Goal: Communication & Community: Ask a question

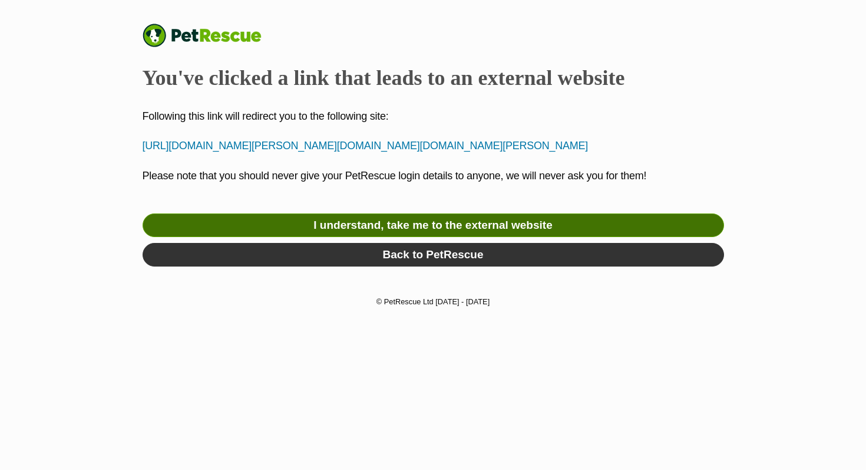
click at [489, 237] on link "I understand, take me to the external website" at bounding box center [434, 225] width 582 height 24
click at [328, 237] on link "I understand, take me to the external website" at bounding box center [434, 225] width 582 height 24
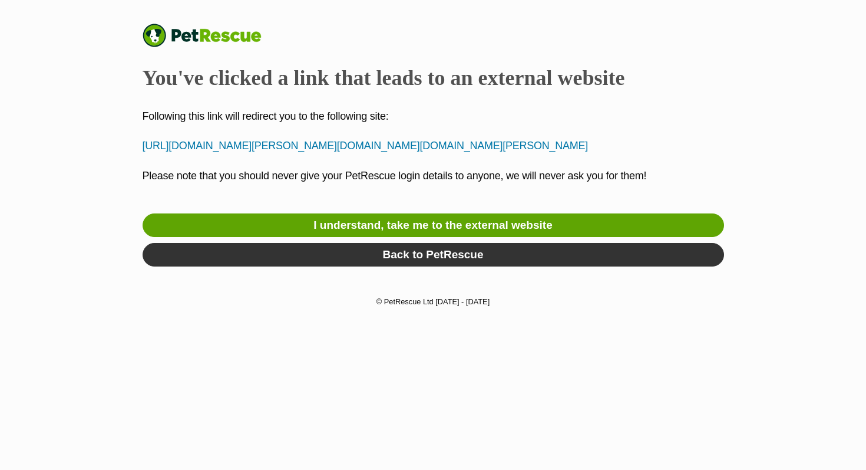
click at [420, 154] on p "https://brna.com.au/product/vic-odie-2/https://l.facebook.com/l.php?u=https%3A%…" at bounding box center [434, 146] width 582 height 16
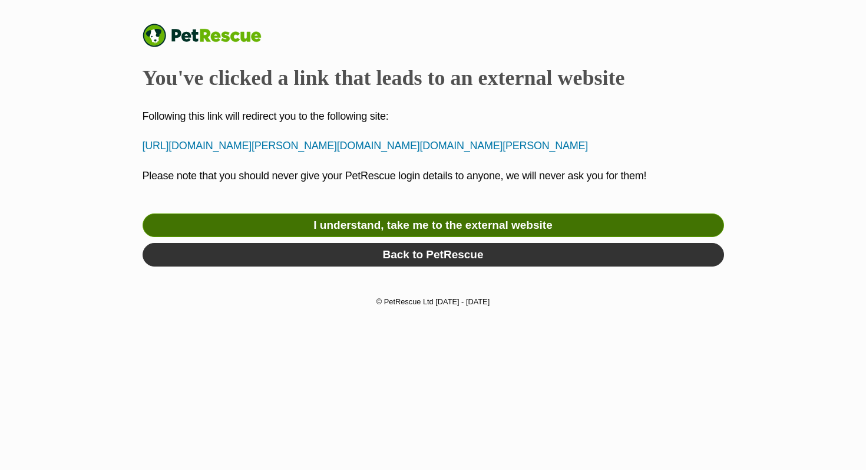
click at [400, 237] on link "I understand, take me to the external website" at bounding box center [434, 225] width 582 height 24
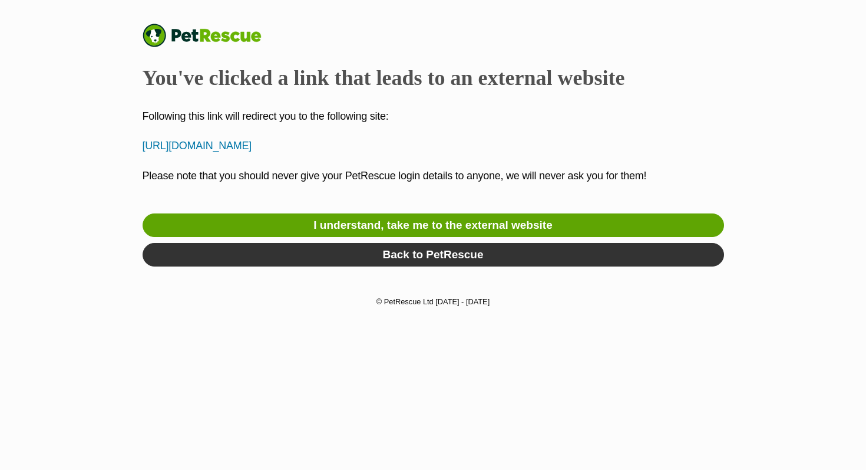
click at [364, 239] on div "I understand, take me to the external website Back to PetRescue" at bounding box center [434, 242] width 582 height 59
click at [352, 148] on p "[URL][DOMAIN_NAME]" at bounding box center [434, 146] width 582 height 16
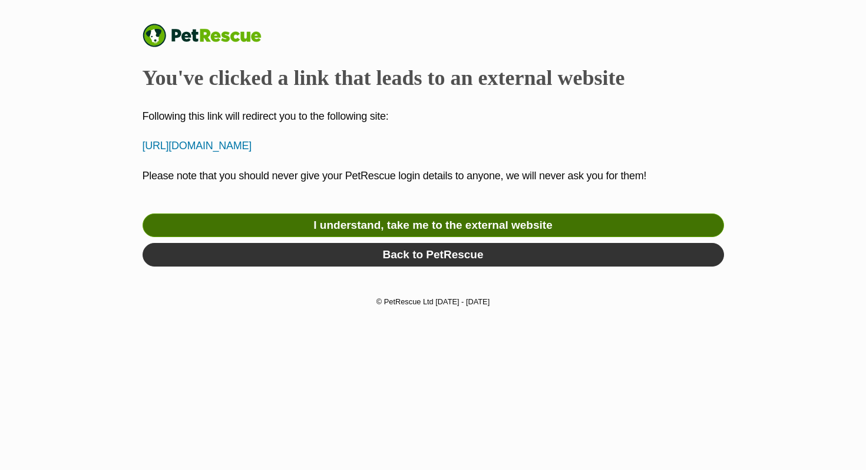
click at [341, 225] on link "I understand, take me to the external website" at bounding box center [434, 225] width 582 height 24
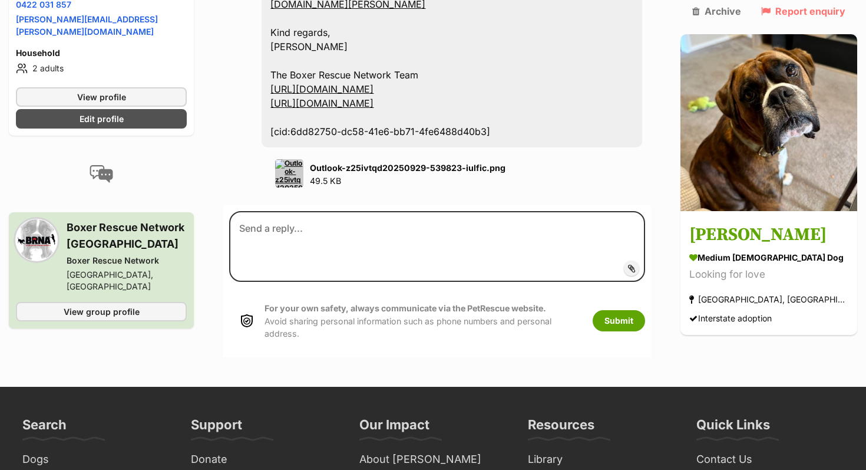
scroll to position [942, 0]
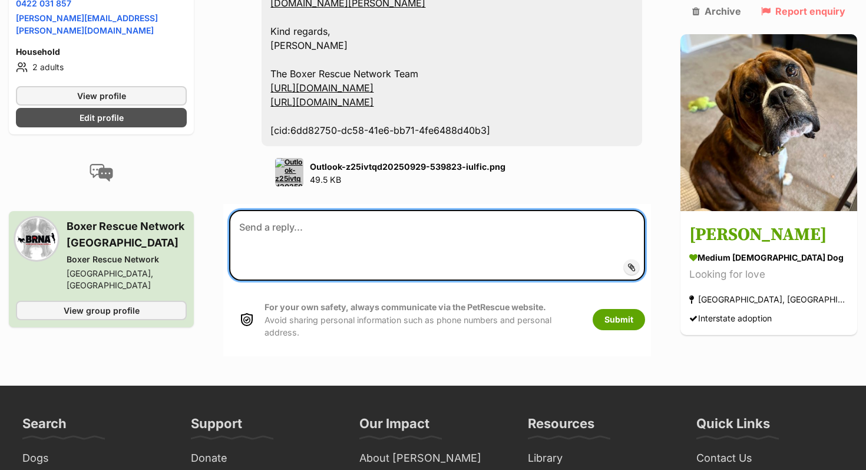
click at [301, 281] on textarea at bounding box center [437, 245] width 416 height 71
click at [315, 281] on textarea "Thanks for you reply." at bounding box center [437, 245] width 416 height 71
click at [345, 281] on textarea "Thanks for your reply." at bounding box center [437, 245] width 416 height 71
click at [385, 281] on textarea "Thanks for your reply Donna." at bounding box center [437, 245] width 416 height 71
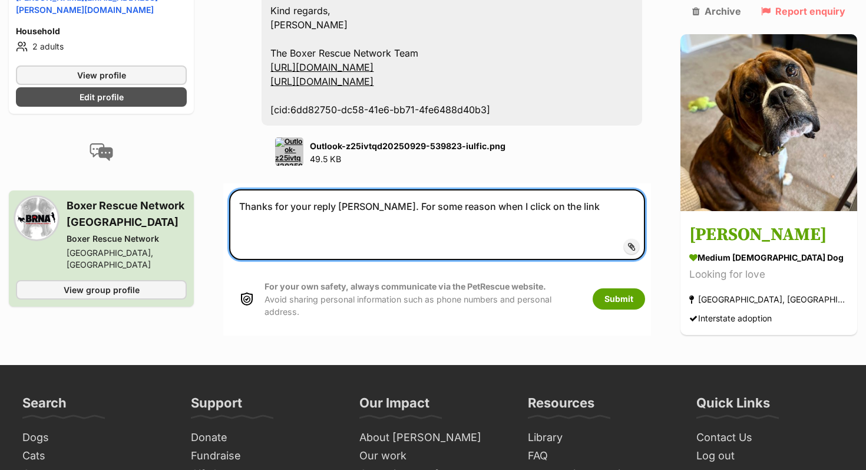
scroll to position [964, 0]
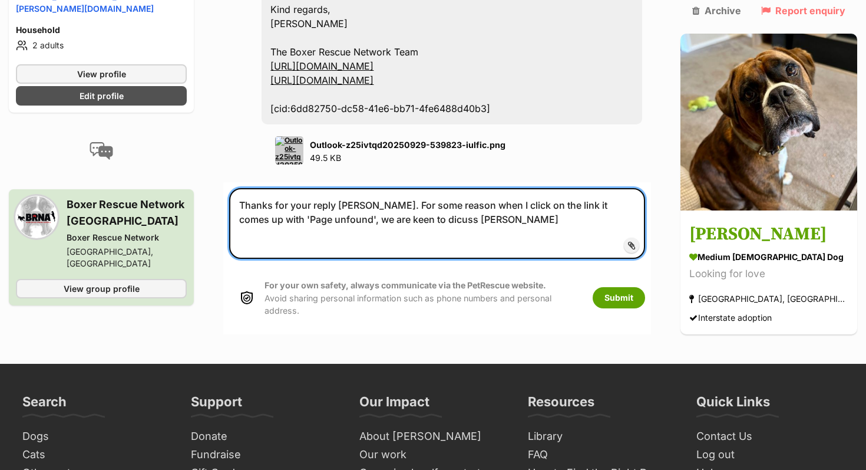
click at [397, 259] on textarea "Thanks for your reply Donna. For some reason when I click on the link it comes …" at bounding box center [437, 223] width 416 height 71
click at [457, 259] on textarea "Thanks for your reply Donna. For some reason when I click on the link it comes …" at bounding box center [437, 223] width 416 height 71
click at [352, 259] on textarea "Thanks for your reply Donna. For some reason when I click on the link it comes …" at bounding box center [437, 223] width 416 height 71
click at [484, 259] on textarea "Thanks for your reply Donna. For some reason when I click on the link it comes …" at bounding box center [437, 223] width 416 height 71
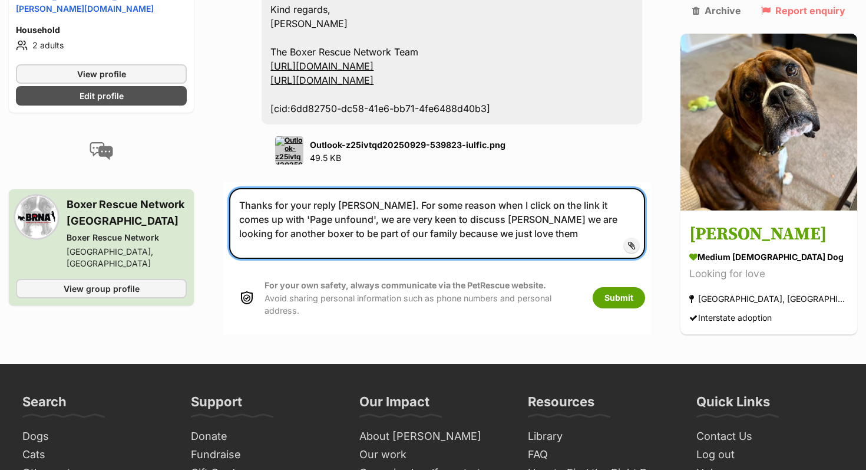
click at [327, 259] on textarea "Thanks for your reply Donna. For some reason when I click on the link it comes …" at bounding box center [437, 223] width 416 height 71
click at [595, 259] on textarea "Thanks for your reply Donna. For some reason when I click on the link it comes …" at bounding box center [437, 223] width 416 height 71
drag, startPoint x: 423, startPoint y: 315, endPoint x: 401, endPoint y: 316, distance: 21.8
click at [401, 259] on textarea "Thanks for your reply Donna. For some reason when I click on the link it comes …" at bounding box center [437, 223] width 416 height 71
click at [446, 259] on textarea "Thanks for your reply Donna. For some reason when I click on the link it comes …" at bounding box center [437, 223] width 416 height 71
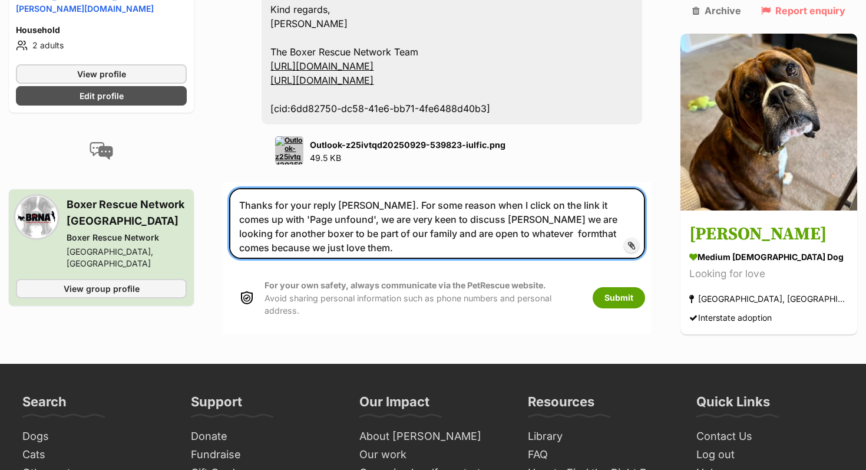
click at [469, 259] on textarea "Thanks for your reply Donna. For some reason when I click on the link it comes …" at bounding box center [437, 223] width 416 height 71
click at [645, 259] on textarea "Thanks for your reply Donna. For some reason when I click on the link it comes …" at bounding box center [437, 223] width 416 height 71
click at [448, 259] on textarea "Thanks for your reply Donna. For some reason when I click on the link it comes …" at bounding box center [437, 223] width 416 height 71
click at [645, 259] on textarea "Thanks for your reply [PERSON_NAME]. For some reason when I click on the link i…" at bounding box center [437, 223] width 416 height 71
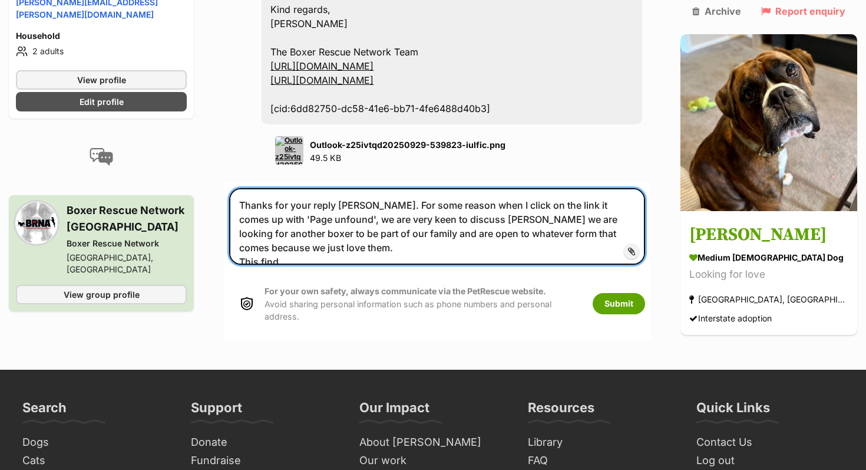
scroll to position [963, 0]
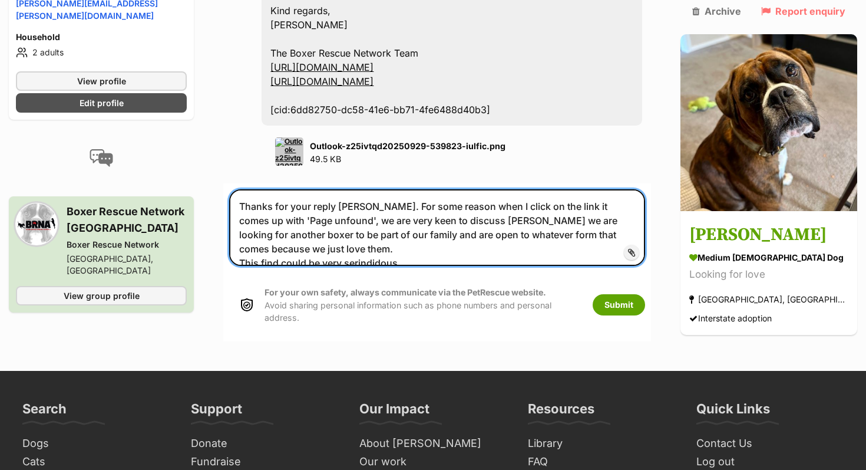
click at [390, 266] on textarea "Thanks for your reply Donna. For some reason when I click on the link it comes …" at bounding box center [437, 227] width 416 height 77
click at [456, 266] on textarea "Thanks for your reply Donna. For some reason when I click on the link it comes …" at bounding box center [437, 227] width 416 height 77
click at [386, 266] on textarea "Thanks for your reply Donna. For some reason when I click on the link it comes …" at bounding box center [437, 227] width 416 height 77
type textarea "Thanks for your reply Donna. For some reason when I click on the link it comes …"
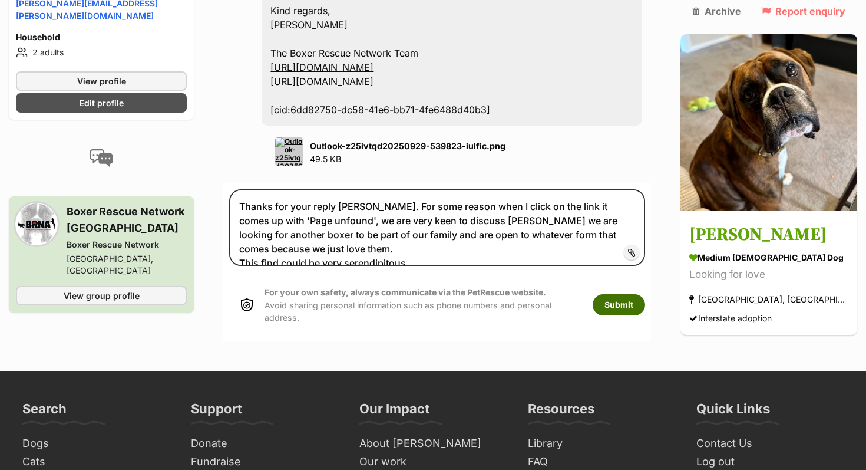
click at [645, 315] on button "Submit" at bounding box center [619, 304] width 52 height 21
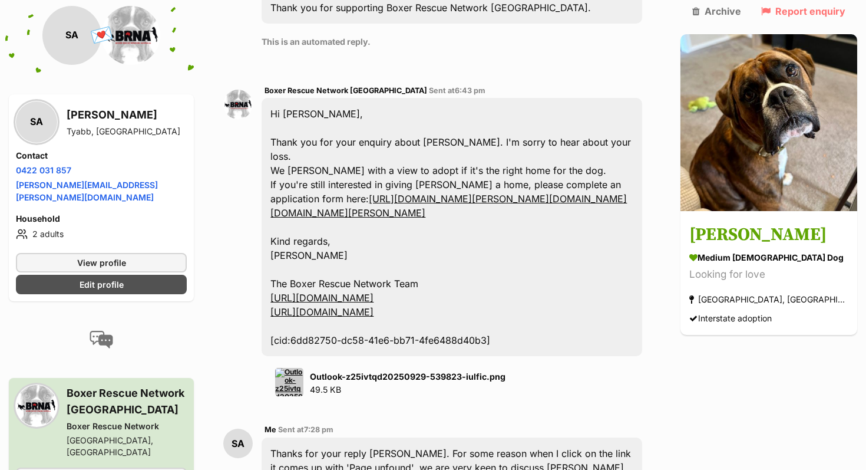
scroll to position [730, 0]
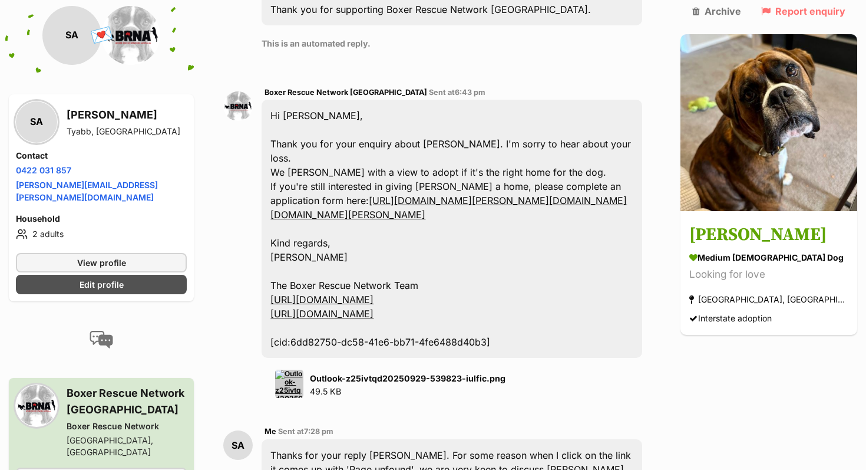
click at [540, 195] on a=AT1EF7CkS7n0dNJCc68EfnM6_c3ECGxB_fvPCuPQLPKuAlU8IpaH0-nH4VKJwba_7lA375xwx-_-ugIR_1P1_1FwoSp-L9eR2wLDQxt1Wbit6uNZkDq2nnP1nLJRLIDcMQosWkfEnf92ix2wbi01yahc5aWSQVSA-aInJLUbaA"] "[URL][DOMAIN_NAME][PERSON_NAME][DOMAIN_NAME][DOMAIN_NAME][PERSON_NAME]" at bounding box center [449, 208] width 357 height 26
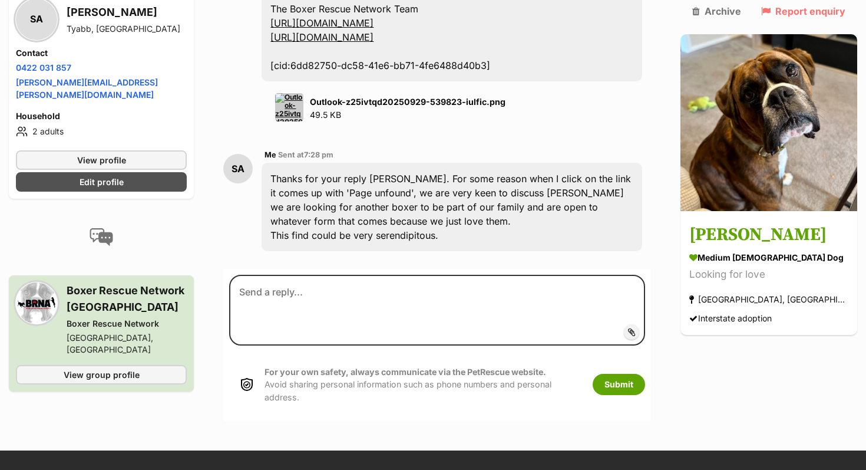
scroll to position [1009, 0]
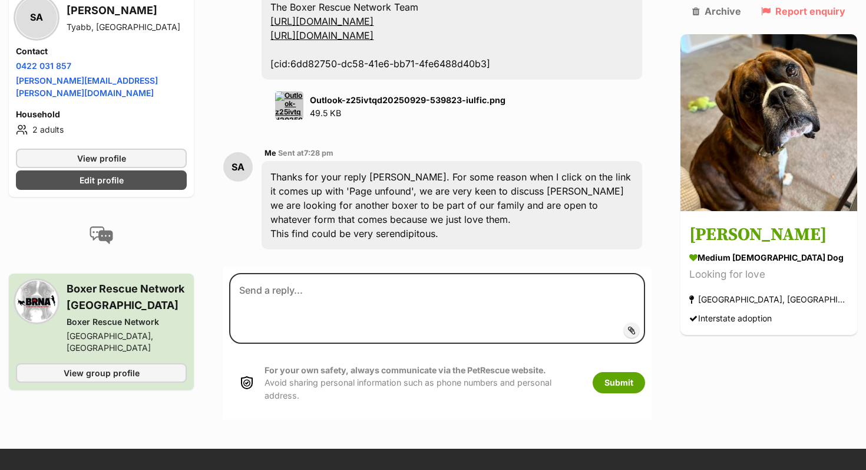
click at [374, 27] on link "[URL][DOMAIN_NAME]" at bounding box center [322, 21] width 103 height 12
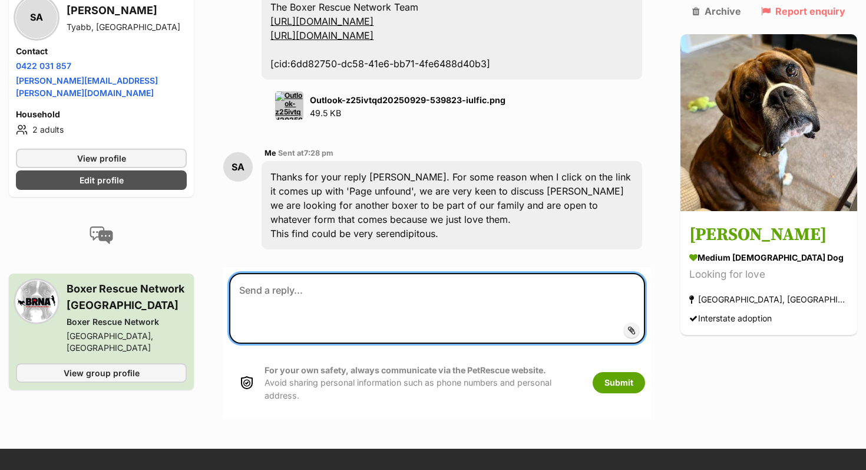
click at [414, 344] on textarea at bounding box center [437, 308] width 416 height 71
click at [413, 344] on textarea at bounding box center [437, 308] width 416 height 71
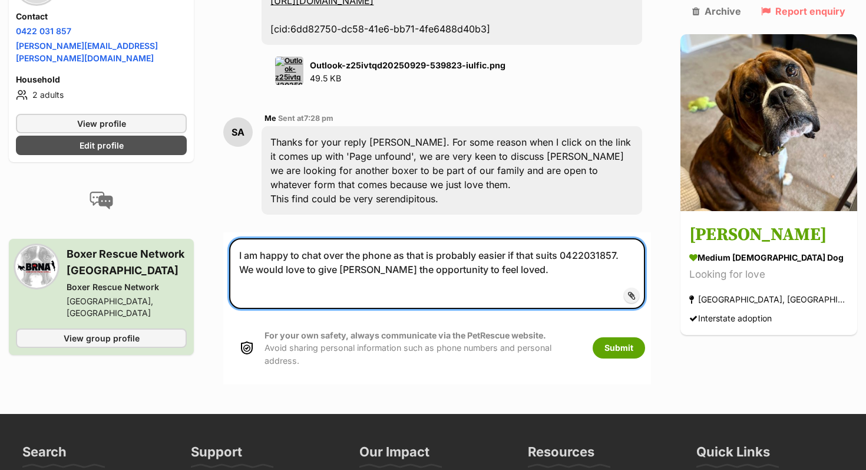
scroll to position [1045, 0]
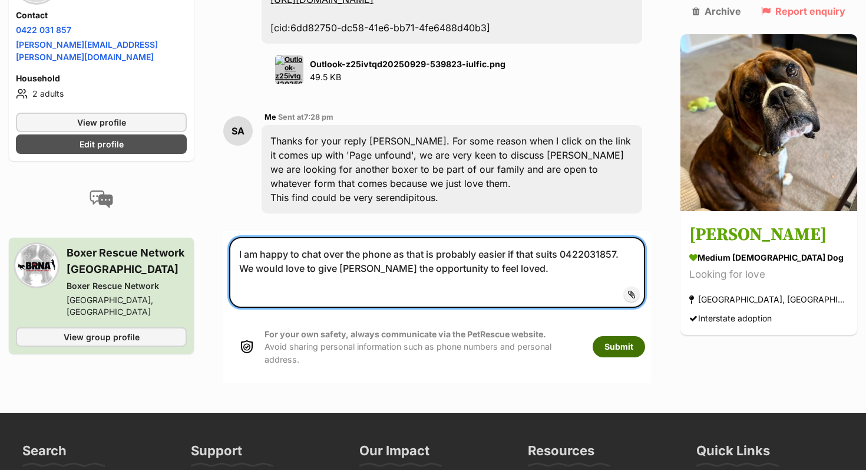
type textarea "I am happy to chat over the phone as that is probably easier if that suits 0422…"
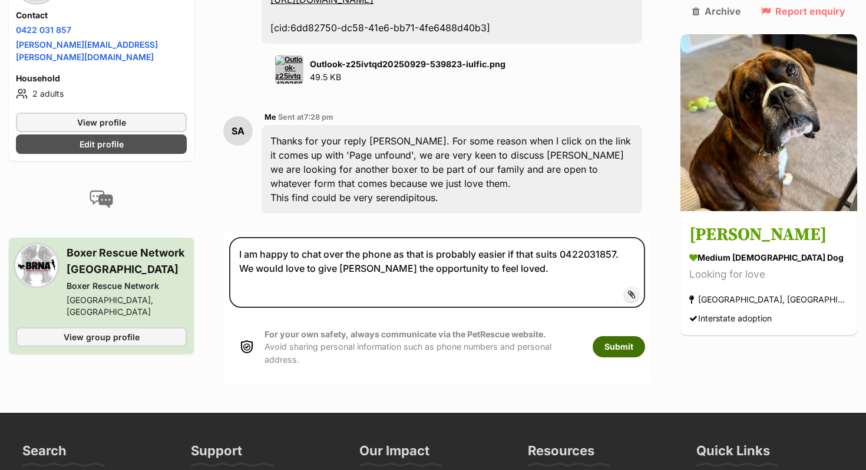
click at [645, 357] on button "Submit" at bounding box center [619, 346] width 52 height 21
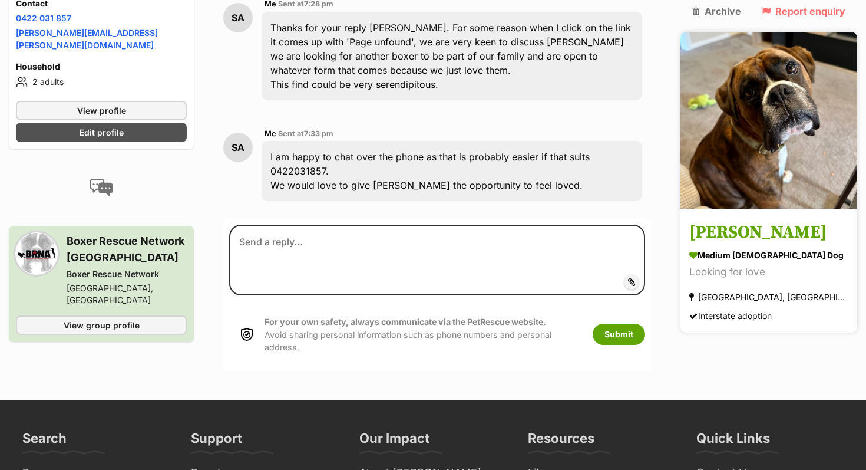
scroll to position [1162, 0]
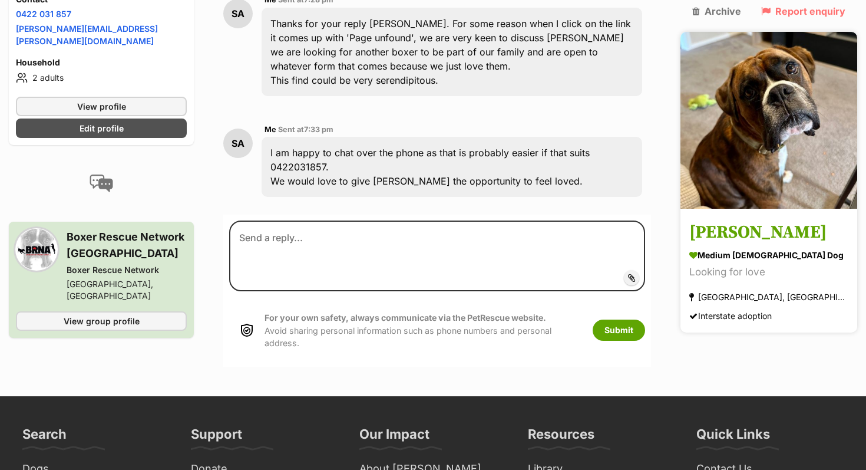
click at [783, 100] on img at bounding box center [769, 120] width 177 height 177
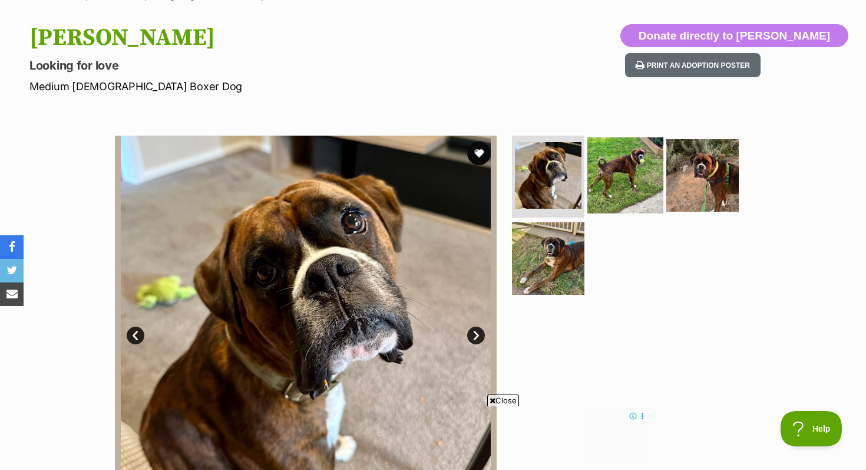
click at [623, 173] on img at bounding box center [626, 175] width 76 height 76
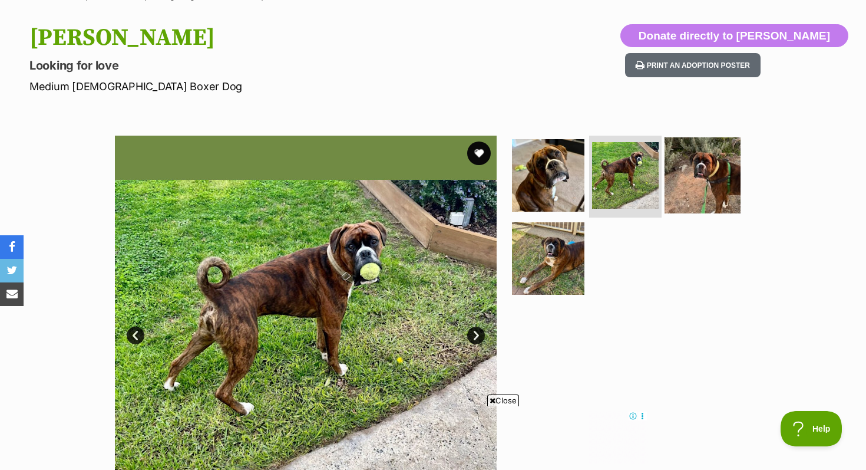
click at [692, 176] on img at bounding box center [703, 175] width 76 height 76
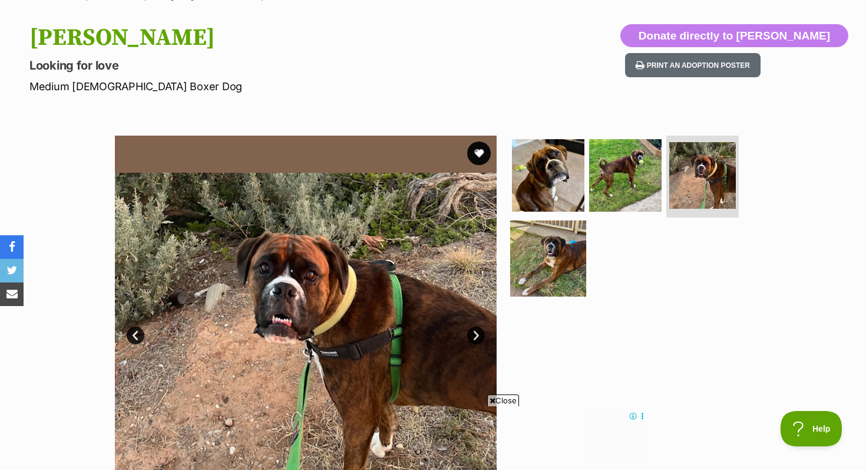
click at [563, 253] on img at bounding box center [548, 258] width 76 height 76
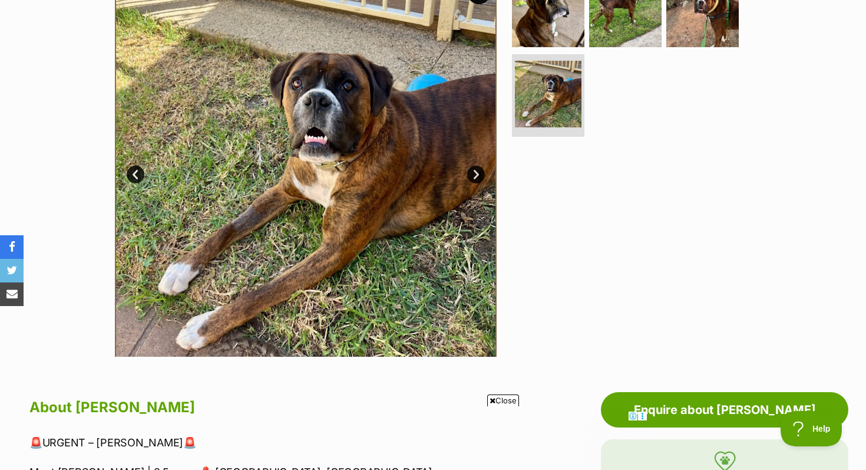
scroll to position [269, 0]
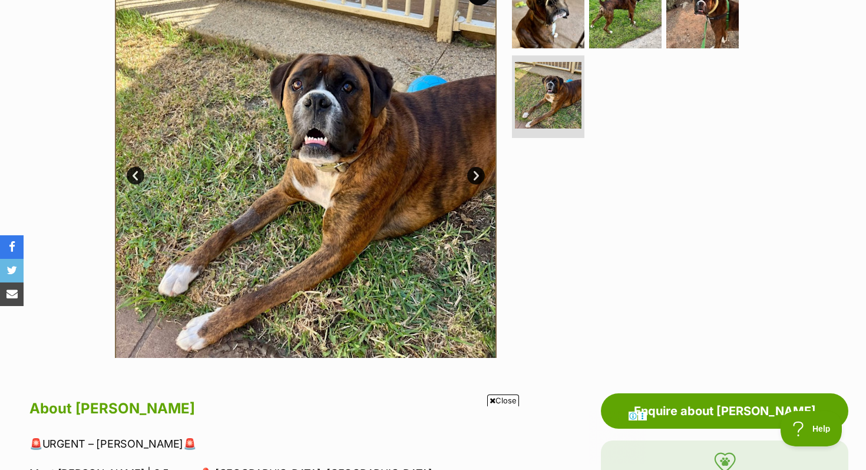
click at [477, 174] on link "Next" at bounding box center [476, 176] width 18 height 18
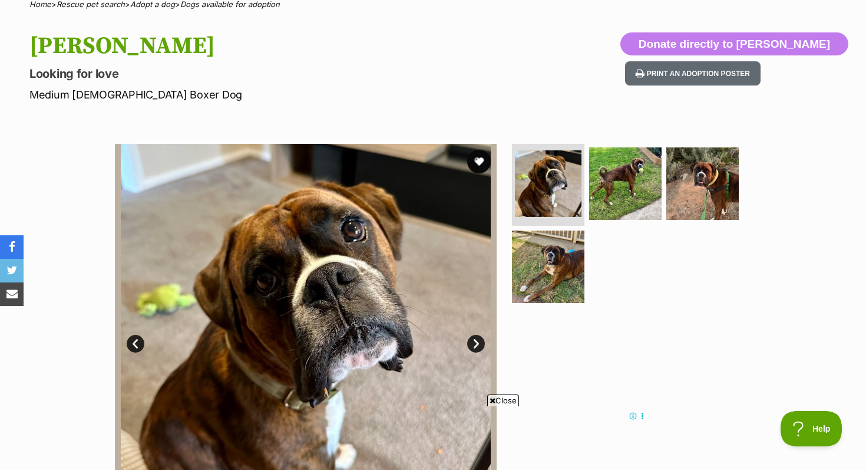
scroll to position [108, 0]
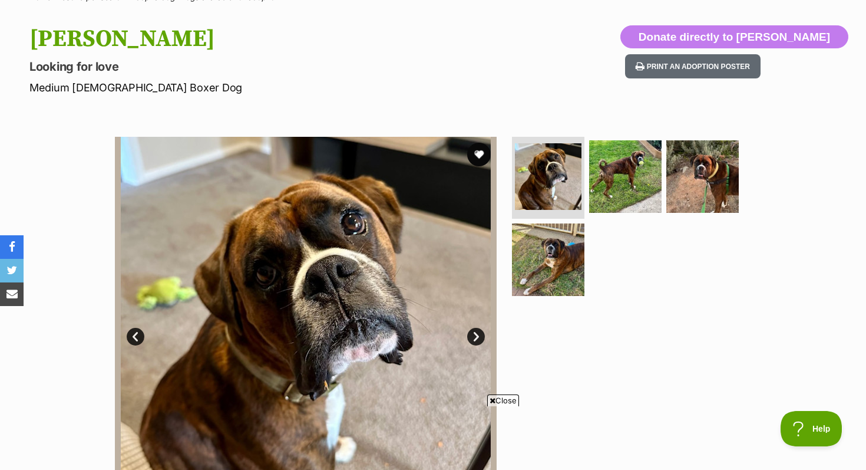
click at [496, 405] on span "Close" at bounding box center [503, 400] width 32 height 12
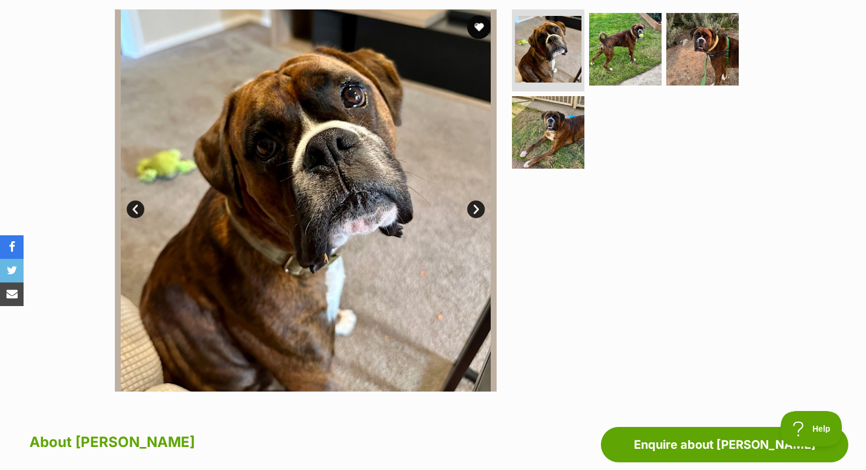
scroll to position [235, 0]
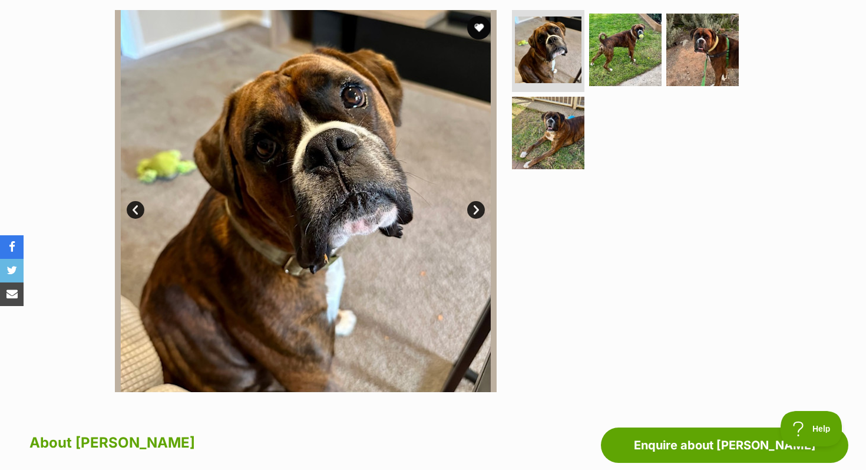
click at [475, 210] on link "Next" at bounding box center [476, 210] width 18 height 18
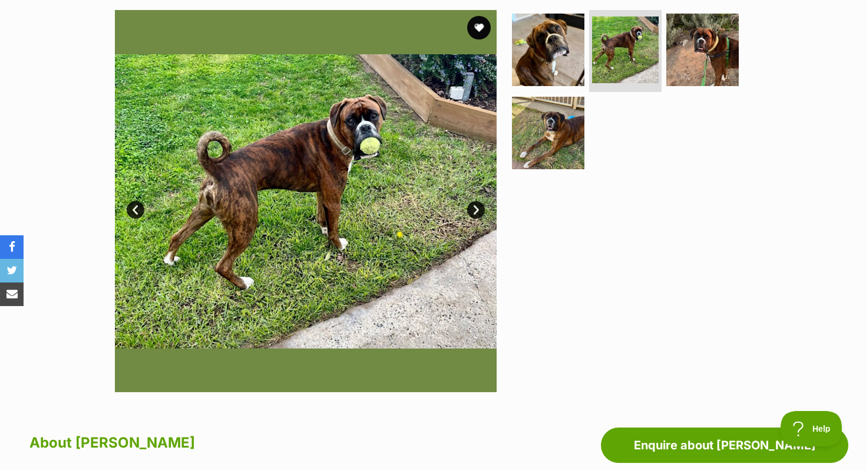
click at [475, 210] on link "Next" at bounding box center [476, 210] width 18 height 18
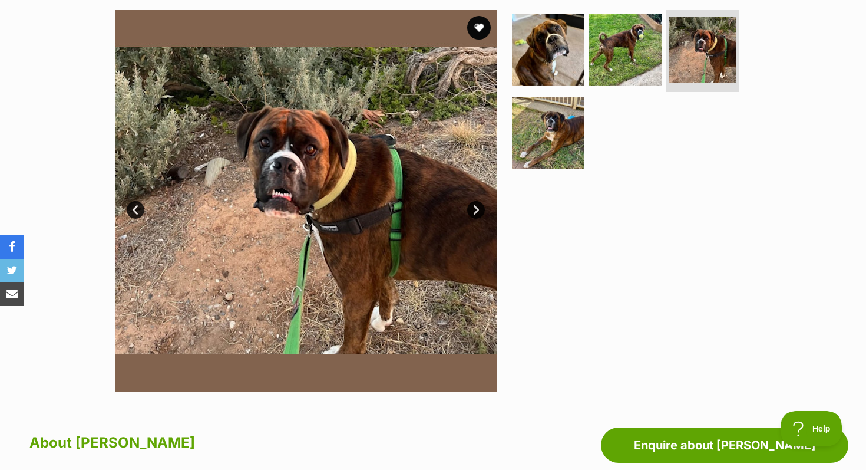
click at [475, 210] on link "Next" at bounding box center [476, 210] width 18 height 18
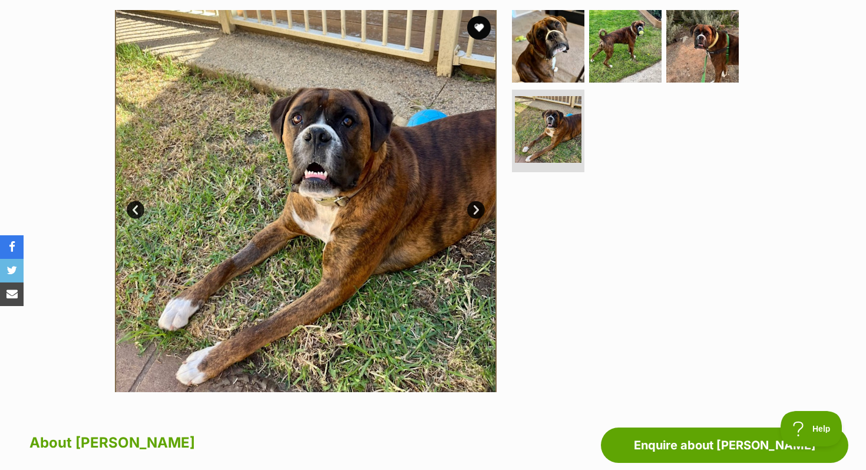
click at [475, 210] on link "Next" at bounding box center [476, 210] width 18 height 18
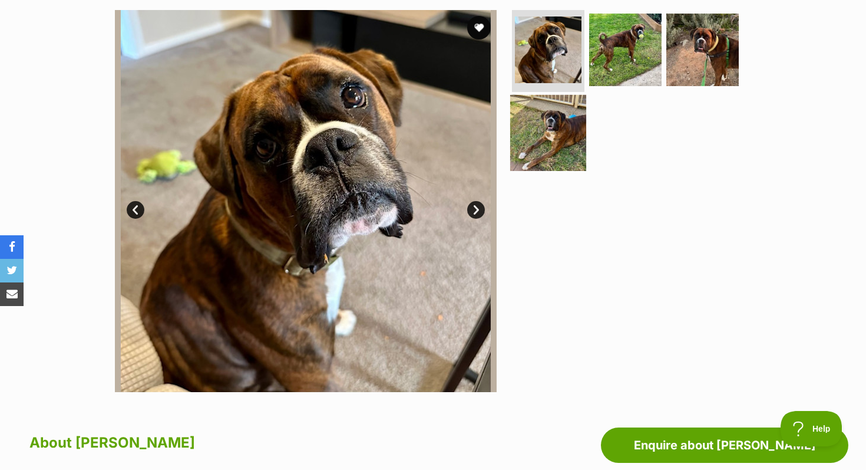
click at [533, 149] on img at bounding box center [548, 133] width 76 height 76
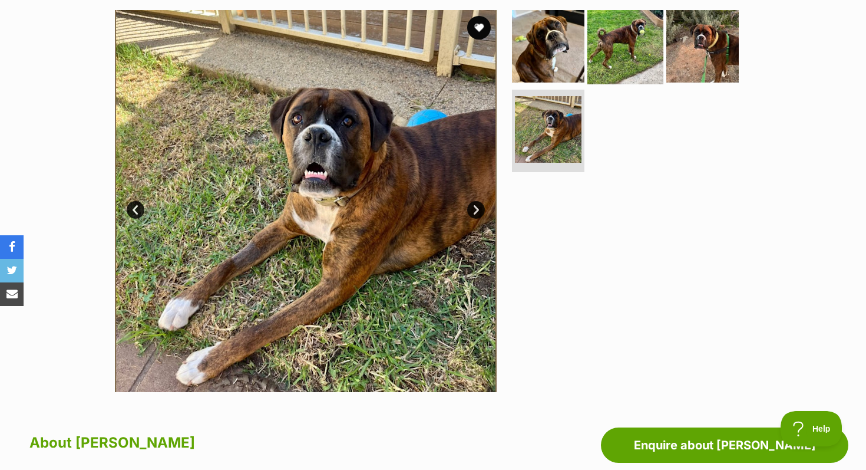
click at [595, 55] on img at bounding box center [626, 46] width 76 height 76
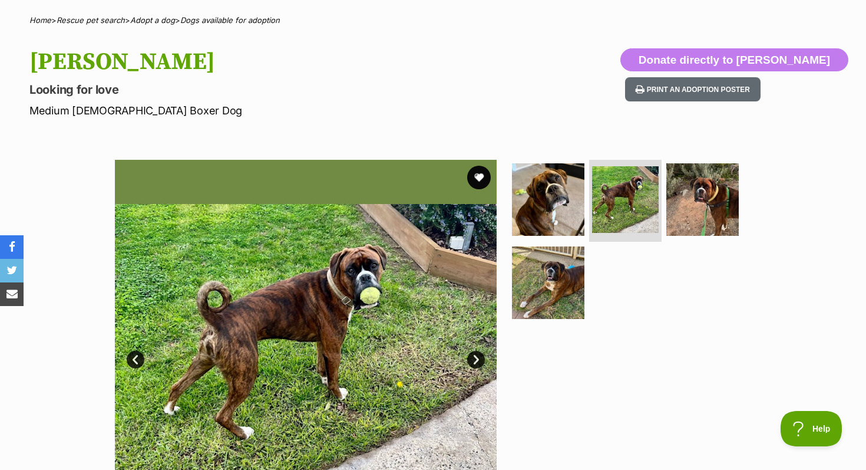
scroll to position [85, 0]
click at [414, 91] on p "Looking for love" at bounding box center [278, 90] width 499 height 17
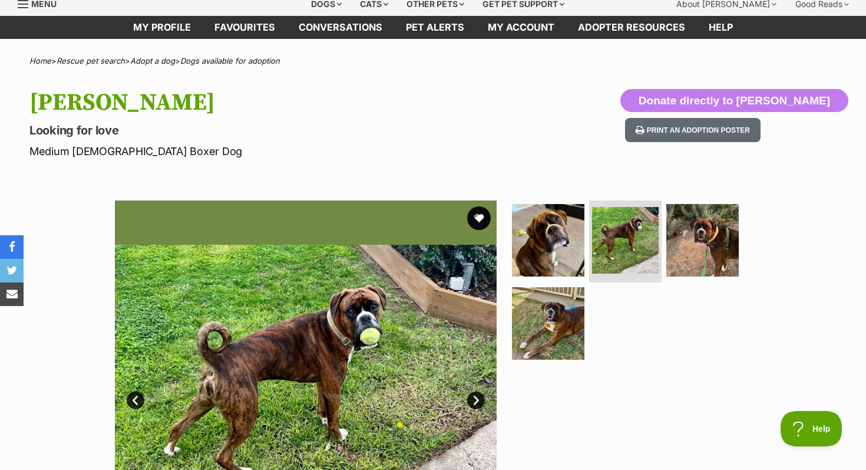
scroll to position [0, 0]
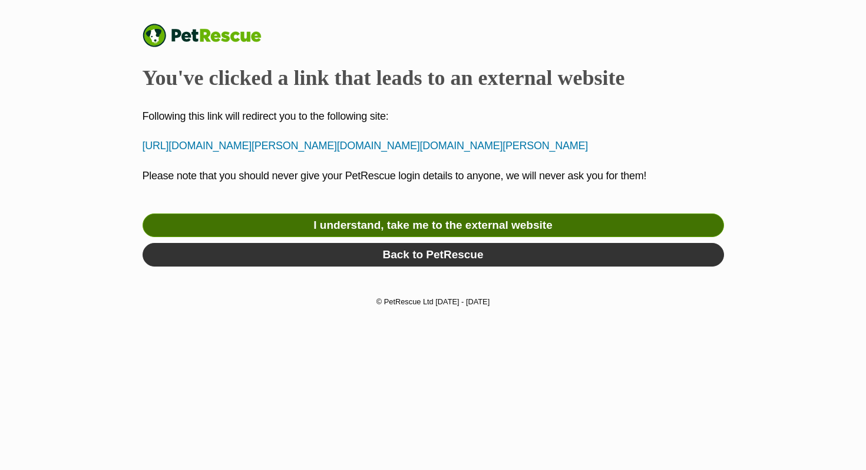
click at [396, 237] on link "I understand, take me to the external website" at bounding box center [434, 225] width 582 height 24
